Goal: Check status: Check status

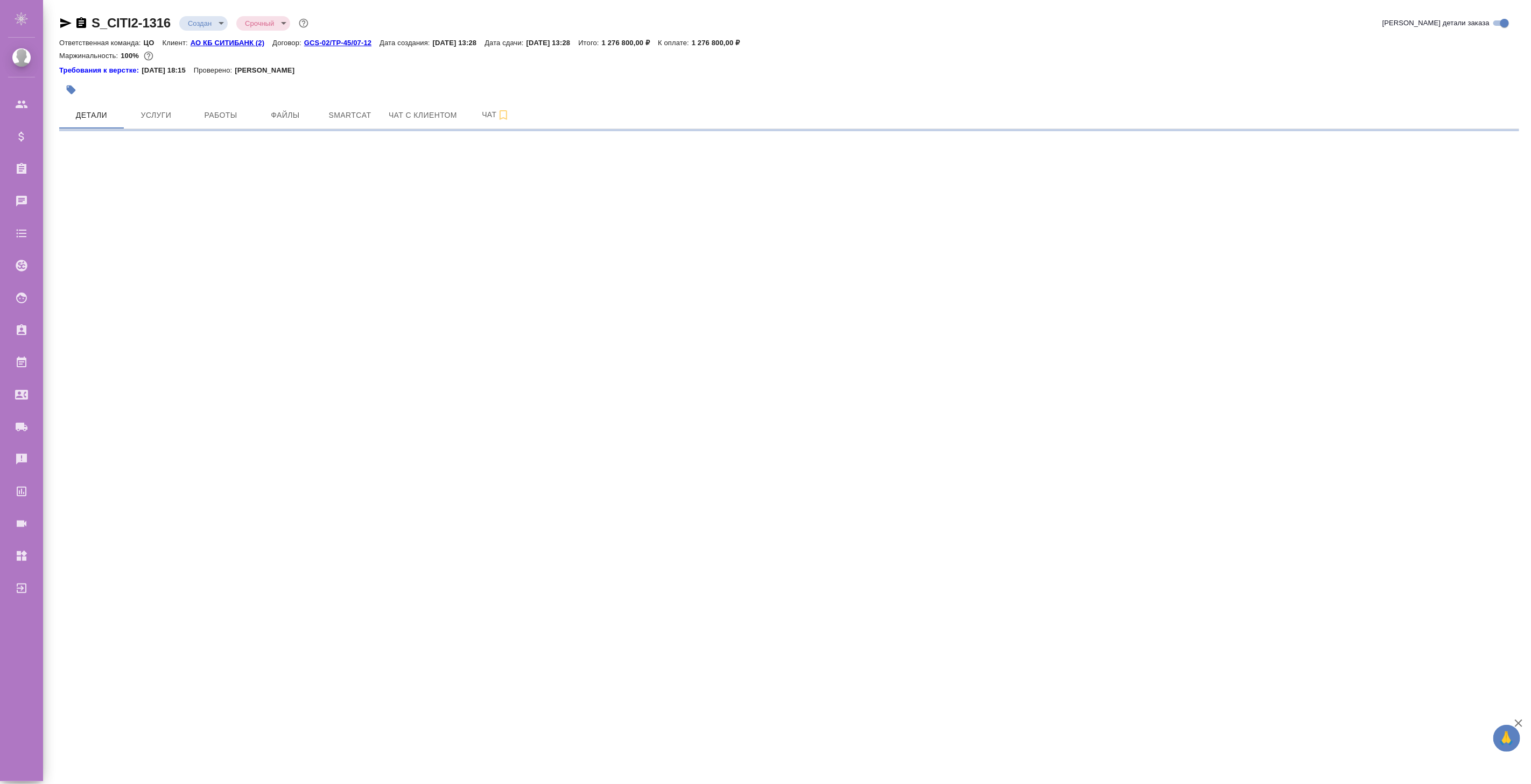
select select "RU"
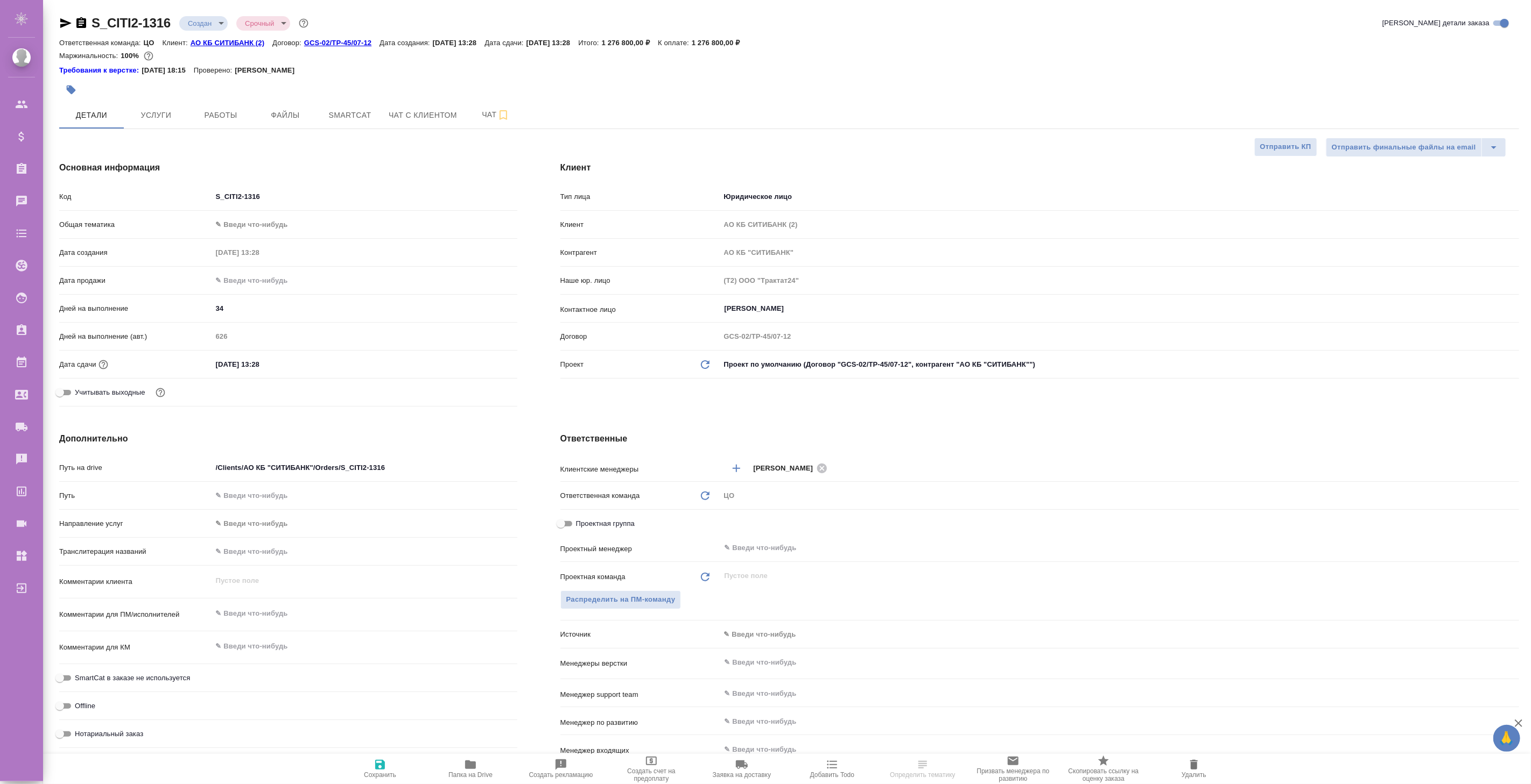
type textarea "x"
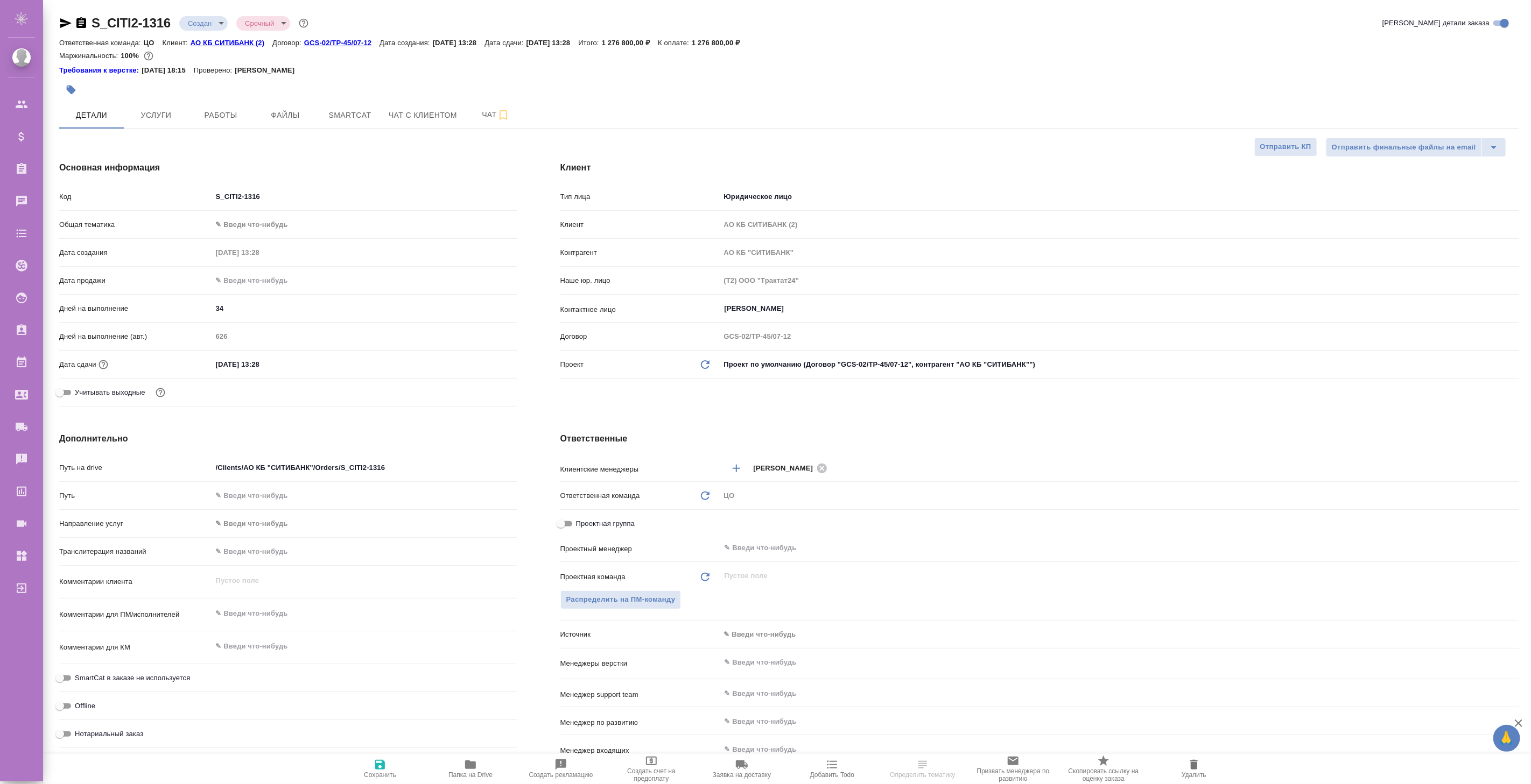
type textarea "x"
click at [164, 119] on span "Услуги" at bounding box center [156, 116] width 52 height 14
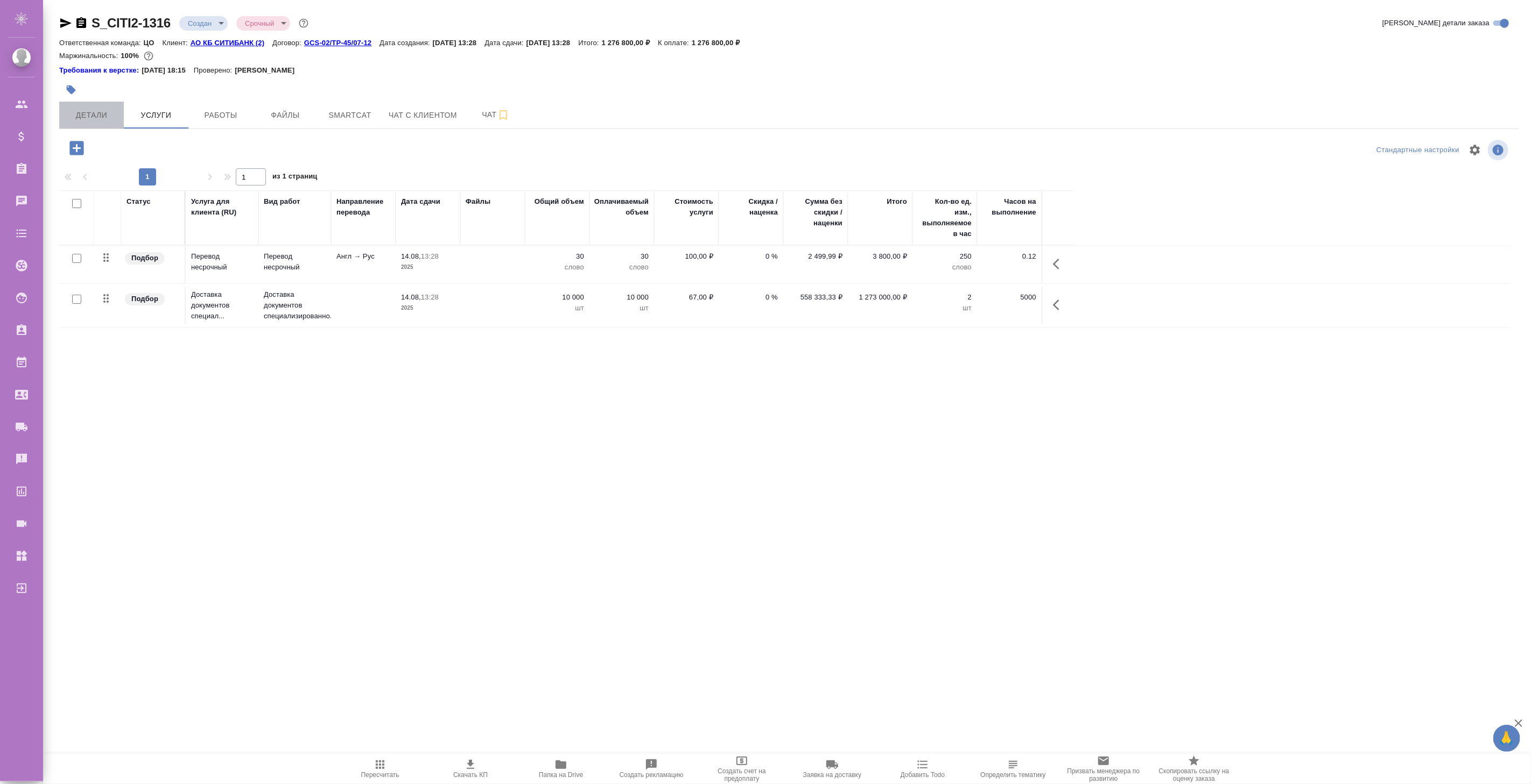
click at [93, 117] on span "Детали" at bounding box center [91, 116] width 52 height 14
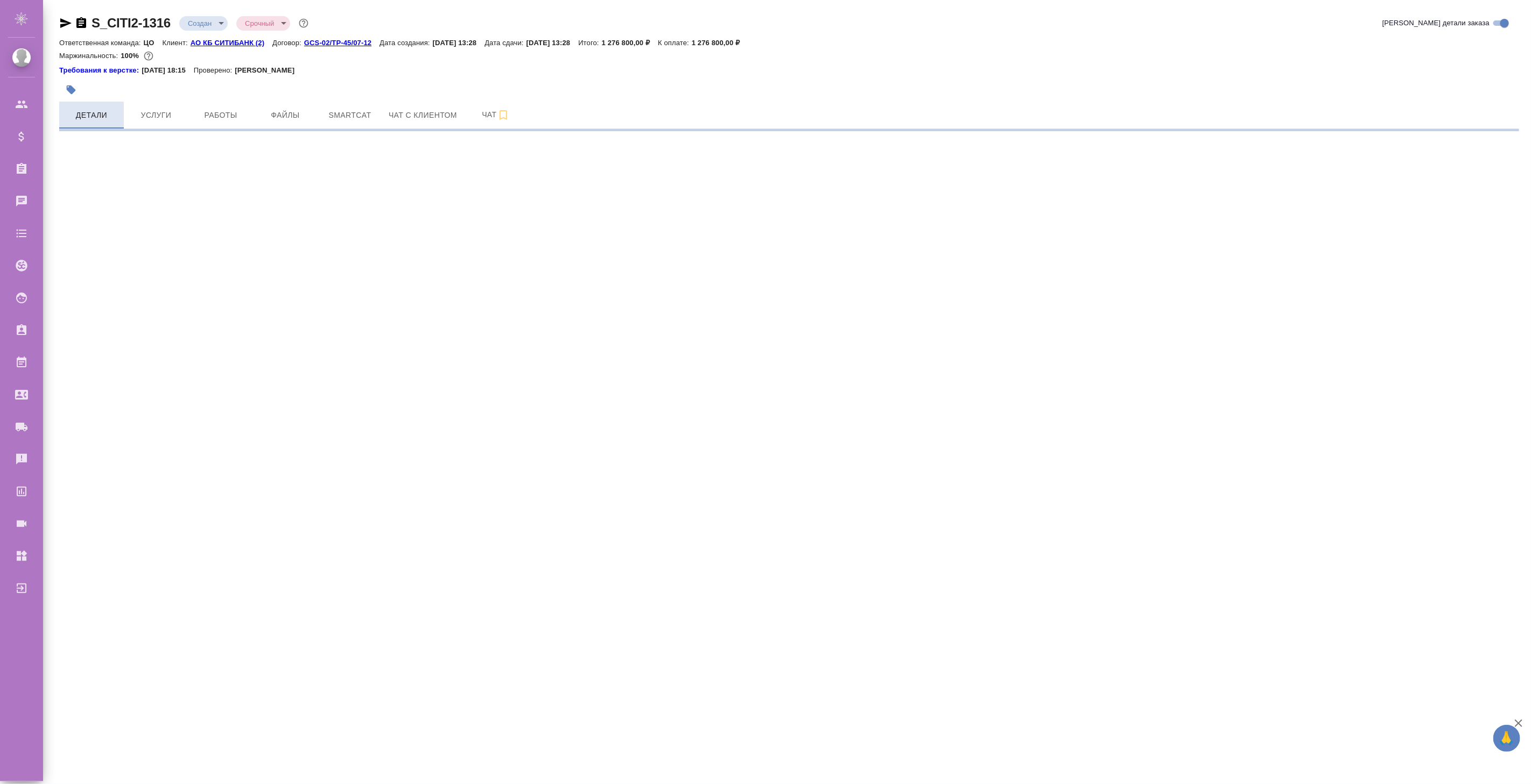
select select "RU"
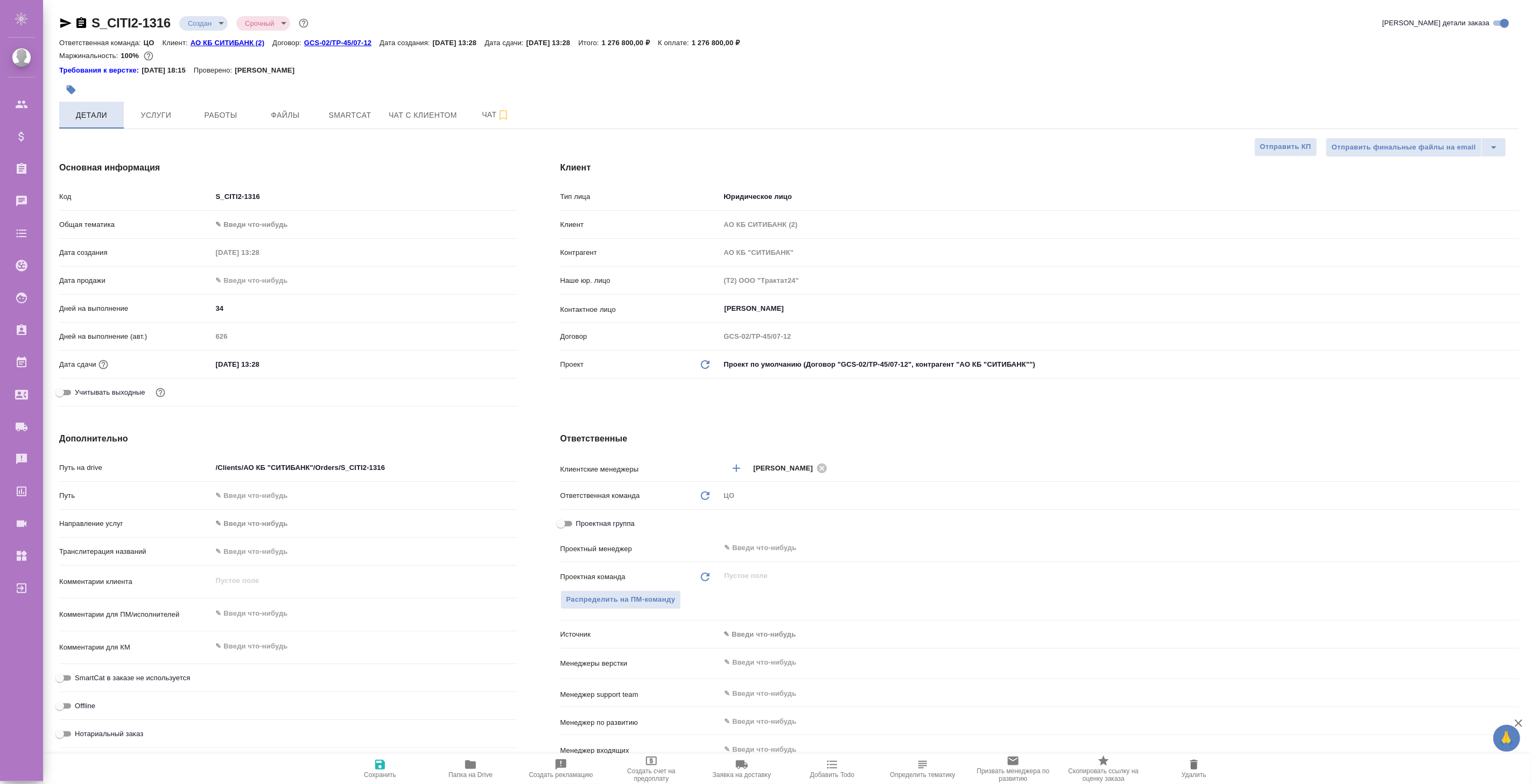
type textarea "x"
